Goal: Task Accomplishment & Management: Manage account settings

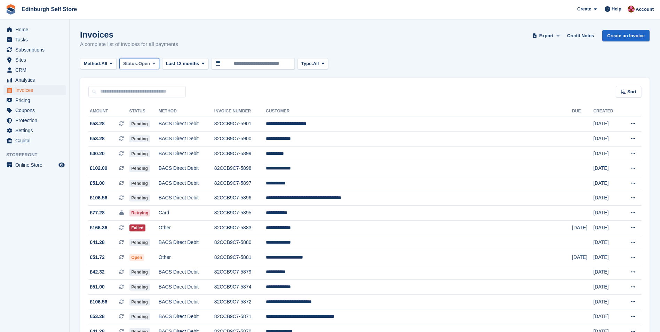
click at [155, 63] on icon at bounding box center [153, 63] width 3 height 5
click at [147, 121] on link "Open" at bounding box center [153, 117] width 61 height 13
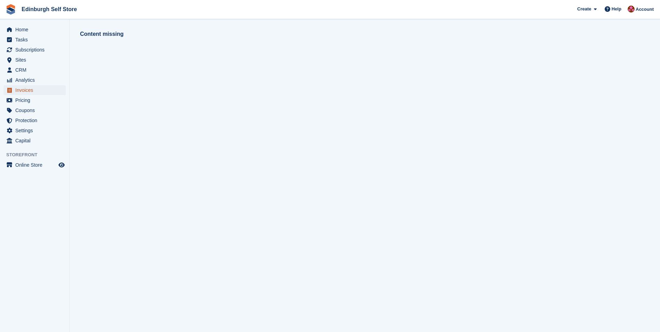
click at [34, 91] on span "Invoices" at bounding box center [36, 90] width 42 height 10
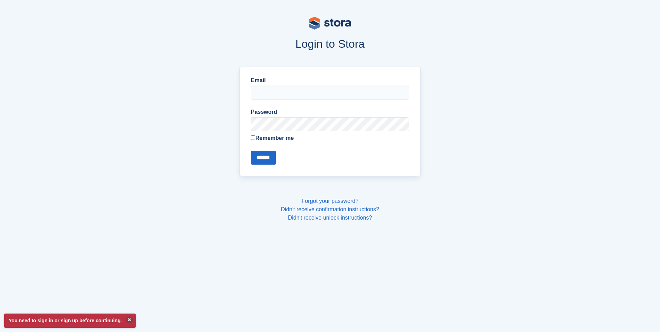
type input "**********"
click at [265, 155] on input "******" at bounding box center [263, 158] width 25 height 14
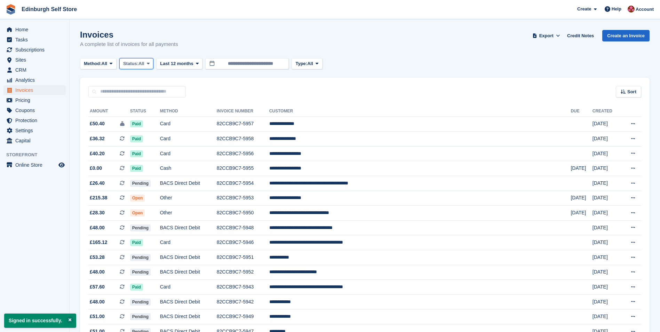
click at [151, 64] on span at bounding box center [149, 64] width 6 height 6
click at [158, 119] on link "Open" at bounding box center [153, 117] width 61 height 13
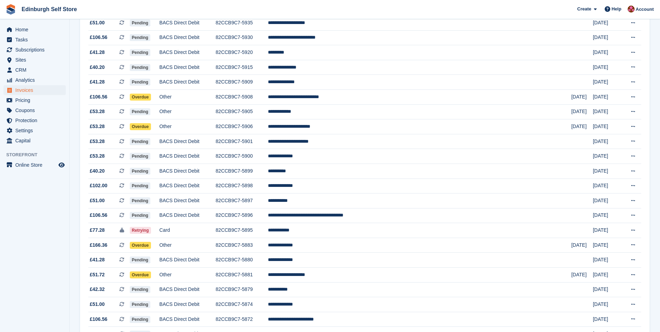
scroll to position [418, 0]
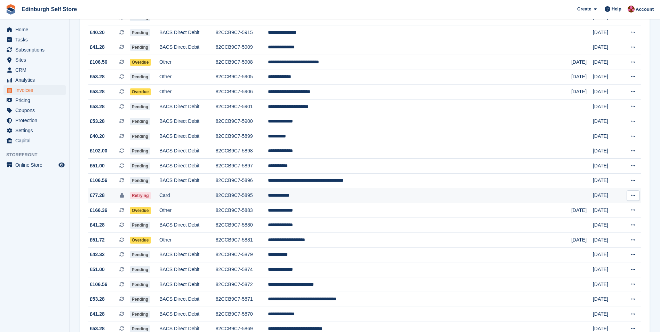
click at [354, 197] on td "**********" at bounding box center [420, 195] width 304 height 15
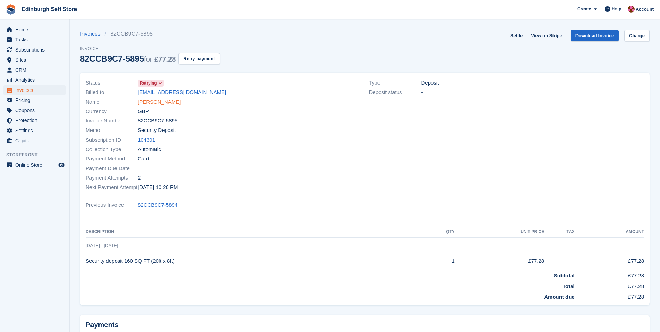
drag, startPoint x: 155, startPoint y: 101, endPoint x: 160, endPoint y: 102, distance: 5.4
click at [155, 101] on link "Laura hebdon" at bounding box center [159, 102] width 43 height 8
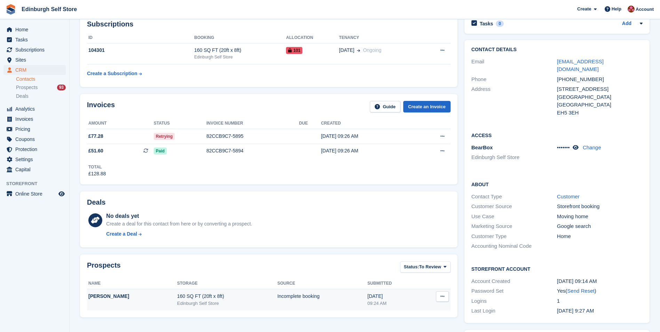
scroll to position [35, 0]
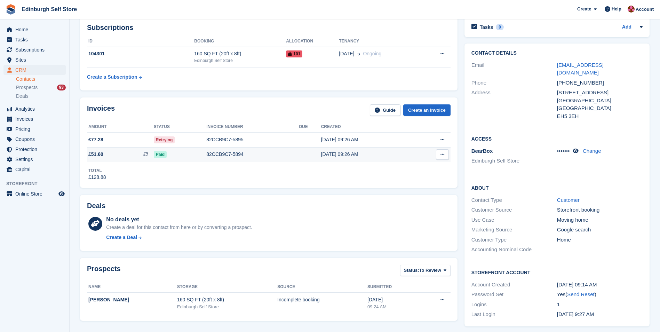
click at [223, 154] on div "82CCB9C7-5894" at bounding box center [252, 154] width 93 height 7
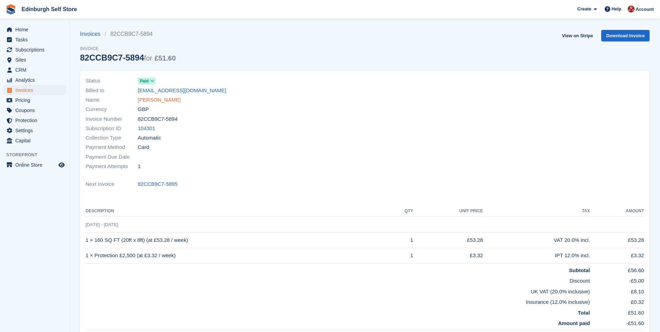
click at [156, 100] on link "Laura hebdon" at bounding box center [159, 100] width 43 height 8
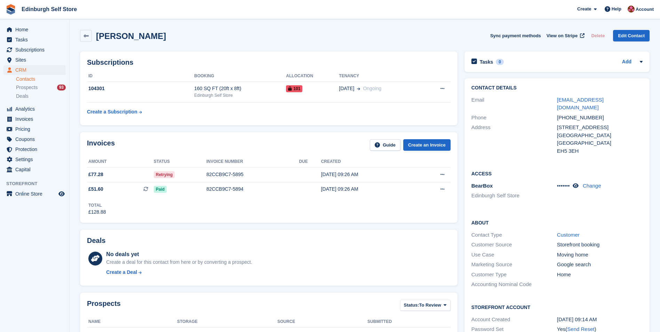
click at [16, 249] on aside "Home Tasks Subscriptions Subscriptions Subscriptions Contracts Price increases …" at bounding box center [34, 167] width 69 height 297
click at [232, 176] on div "82CCB9C7-5895" at bounding box center [252, 174] width 93 height 7
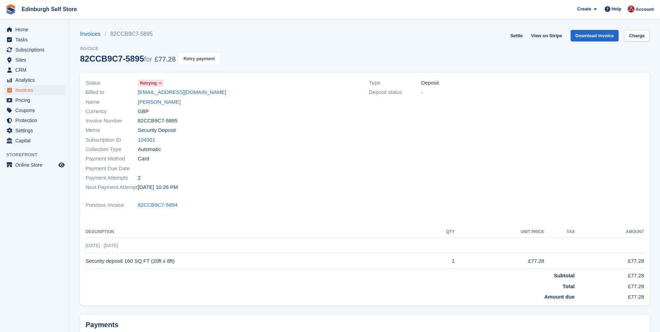
click at [199, 57] on button "Retry payment" at bounding box center [199, 58] width 41 height 11
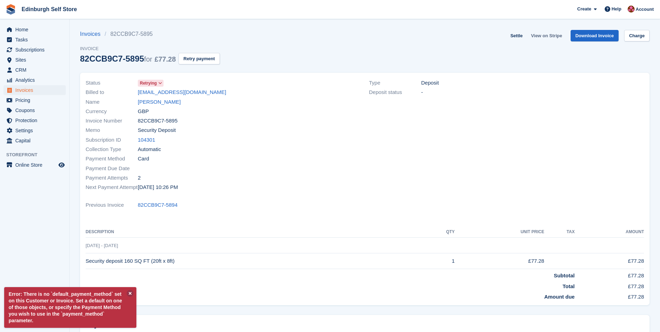
click at [543, 34] on link "View on Stripe" at bounding box center [546, 35] width 37 height 11
